Goal: Navigation & Orientation: Understand site structure

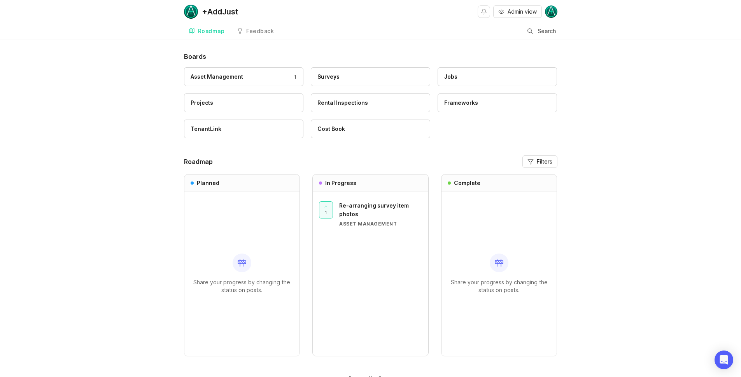
click at [263, 31] on div "Feedback" at bounding box center [260, 30] width 28 height 5
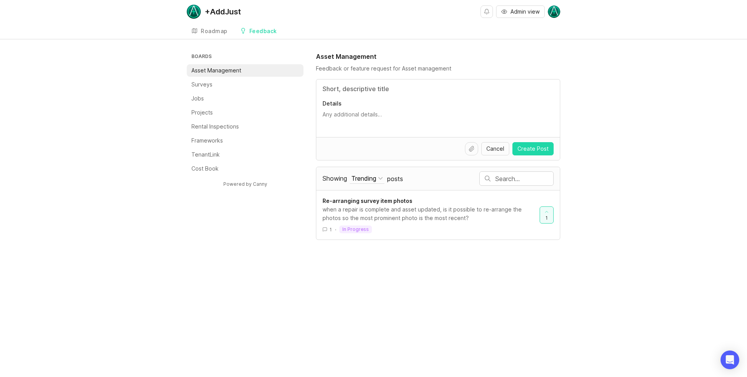
click at [225, 89] on li "Surveys" at bounding box center [245, 84] width 117 height 12
click at [200, 25] on link "Roadmap" at bounding box center [210, 31] width 46 height 16
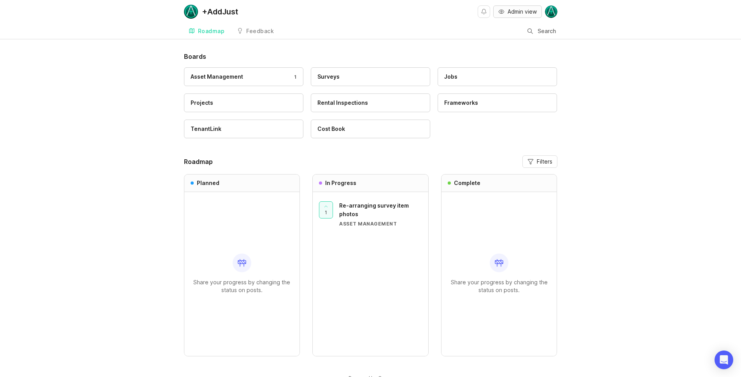
click at [510, 12] on span "Admin view" at bounding box center [522, 12] width 29 height 8
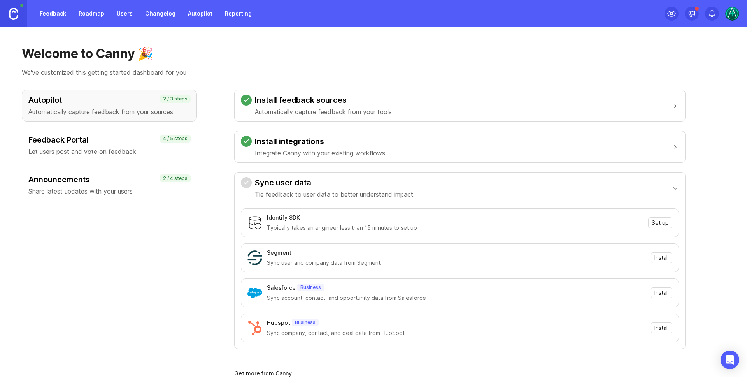
click at [230, 11] on link "Reporting" at bounding box center [238, 14] width 36 height 14
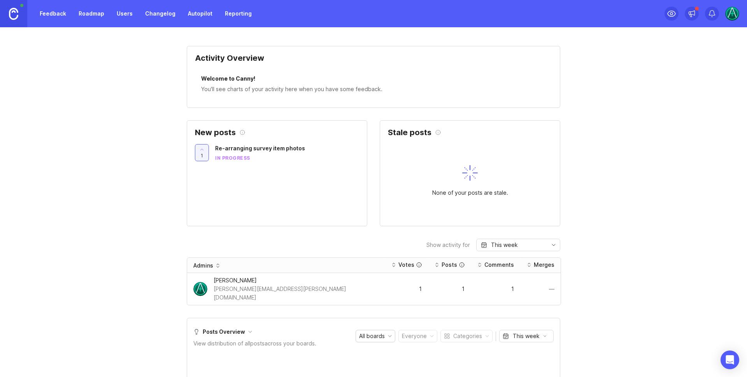
click at [85, 16] on link "Roadmap" at bounding box center [91, 14] width 35 height 14
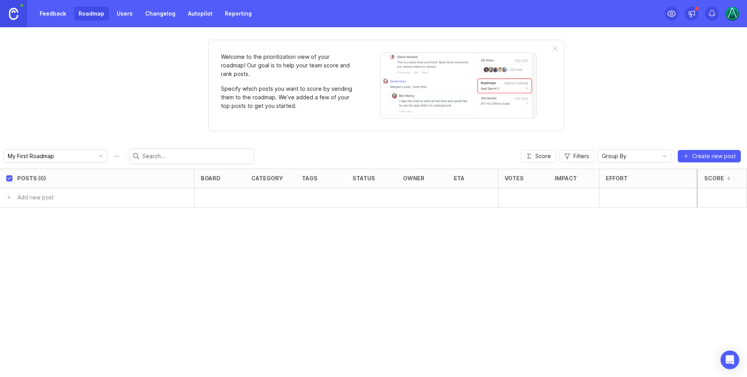
click at [119, 13] on link "Users" at bounding box center [124, 14] width 25 height 14
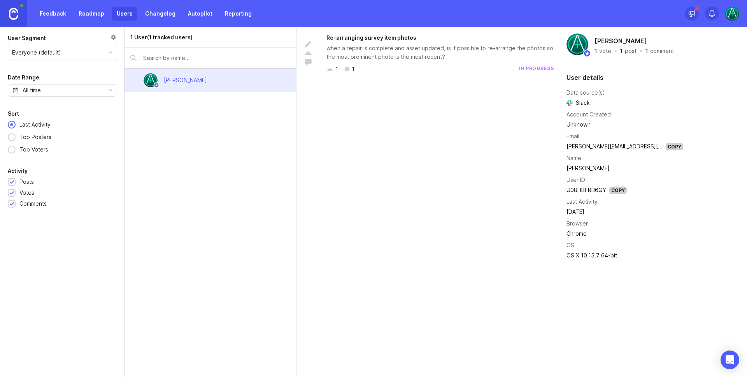
click at [154, 12] on link "Changelog" at bounding box center [160, 14] width 40 height 14
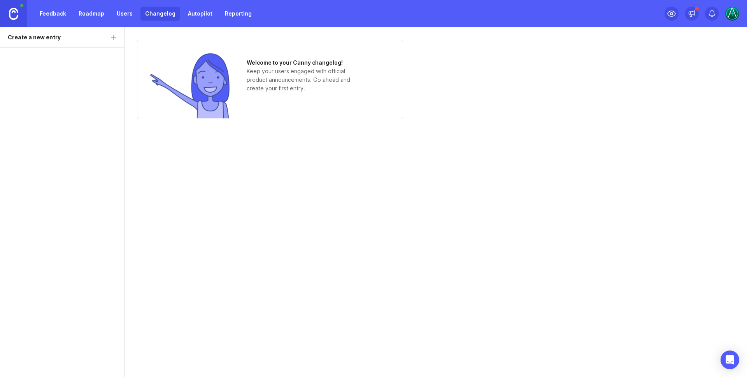
click at [199, 11] on link "Autopilot" at bounding box center [200, 14] width 34 height 14
